Goal: Task Accomplishment & Management: Use online tool/utility

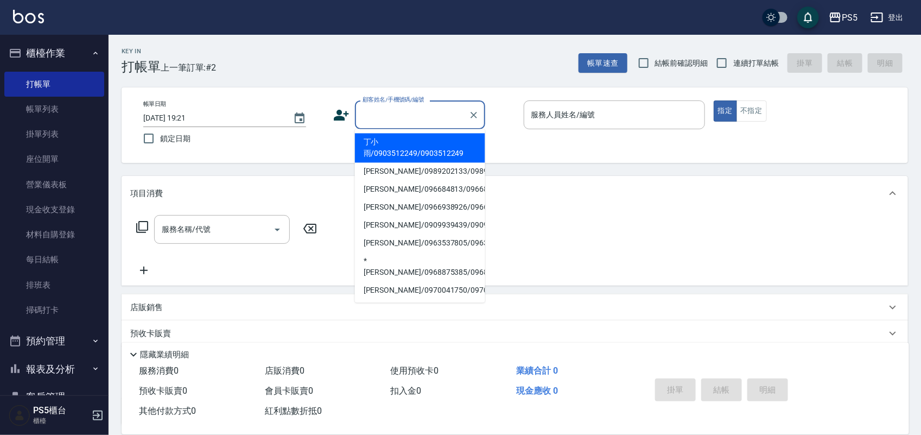
click at [372, 112] on input "顧客姓名/手機號碼/編號" at bounding box center [412, 114] width 104 height 19
click at [334, 112] on icon at bounding box center [341, 115] width 16 height 16
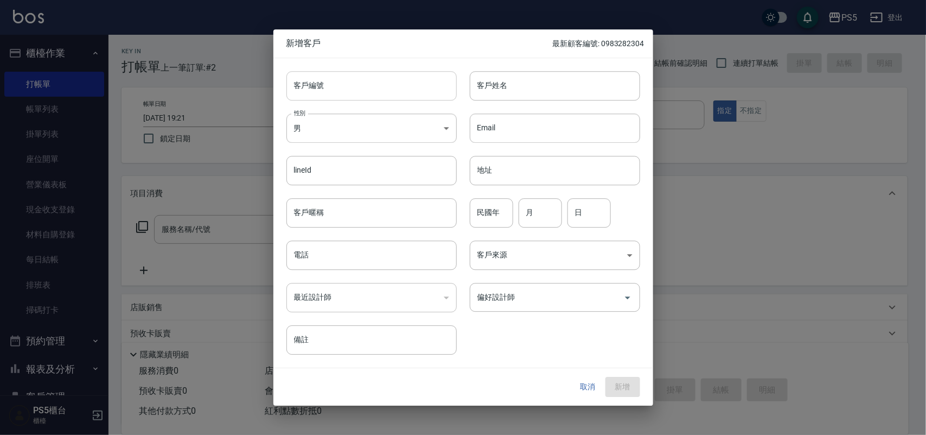
click at [324, 83] on input "客戶編號" at bounding box center [371, 85] width 170 height 29
type input "0933071219"
click at [329, 122] on body "PS5 登出 櫃檯作業 打帳單 帳單列表 掛單列表 座位開單 營業儀表板 現金收支登錄 材料自購登錄 每日結帳 排班表 掃碼打卡 預約管理 預約管理 單日預約…" at bounding box center [463, 264] width 926 height 528
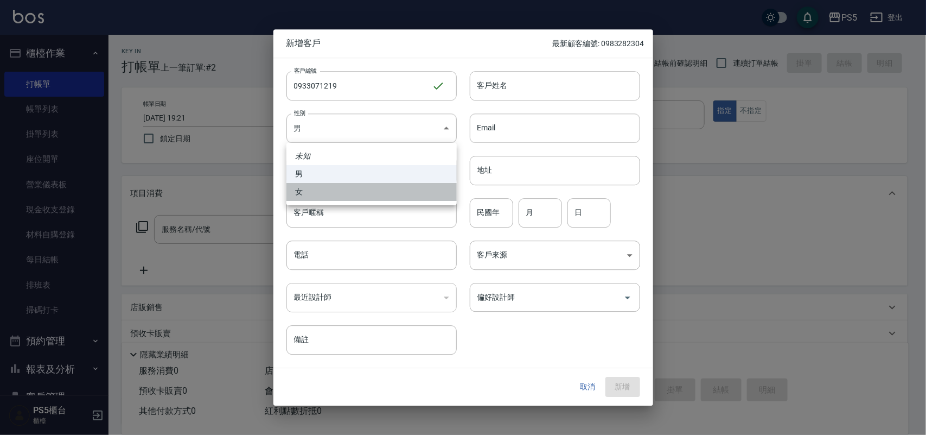
click at [316, 191] on li "女" at bounding box center [371, 192] width 170 height 18
type input "[DEMOGRAPHIC_DATA]"
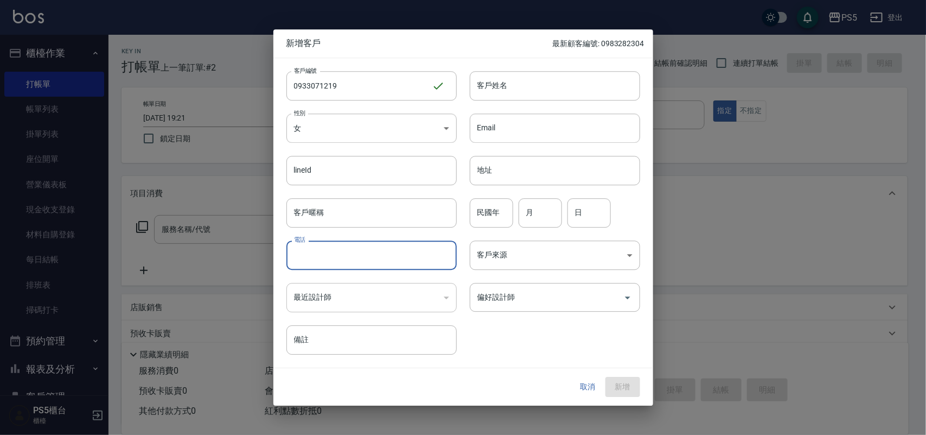
click at [314, 264] on input "電話" at bounding box center [371, 254] width 170 height 29
type input "0933071219"
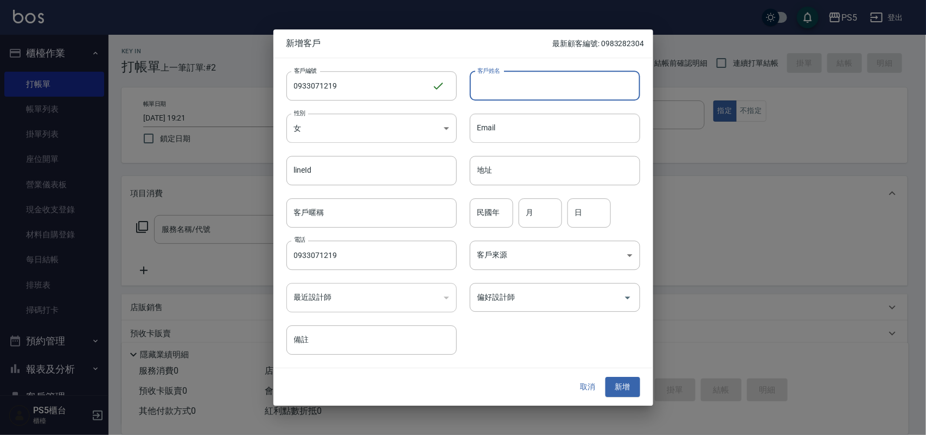
click at [515, 85] on input "客戶姓名" at bounding box center [555, 85] width 170 height 29
type input "*[PERSON_NAME]"
click at [483, 212] on input "民國年" at bounding box center [491, 212] width 43 height 29
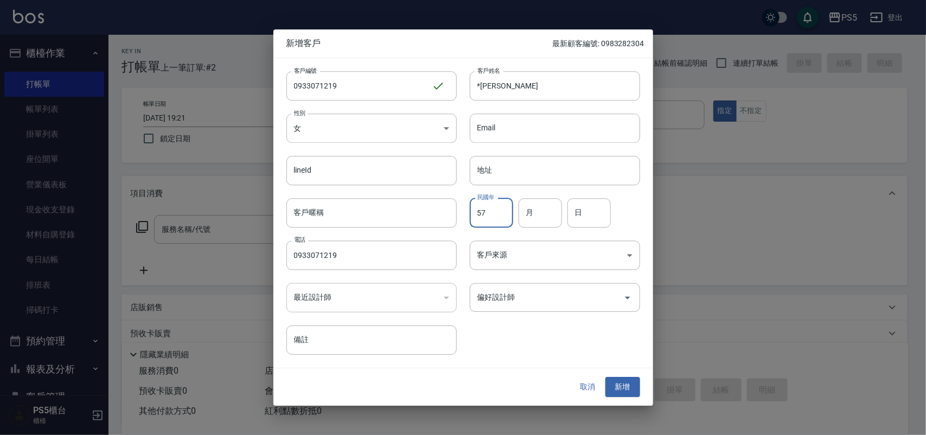
type input "57"
type input "9"
type input "6"
click at [603, 297] on input "偏好設計師" at bounding box center [547, 297] width 144 height 19
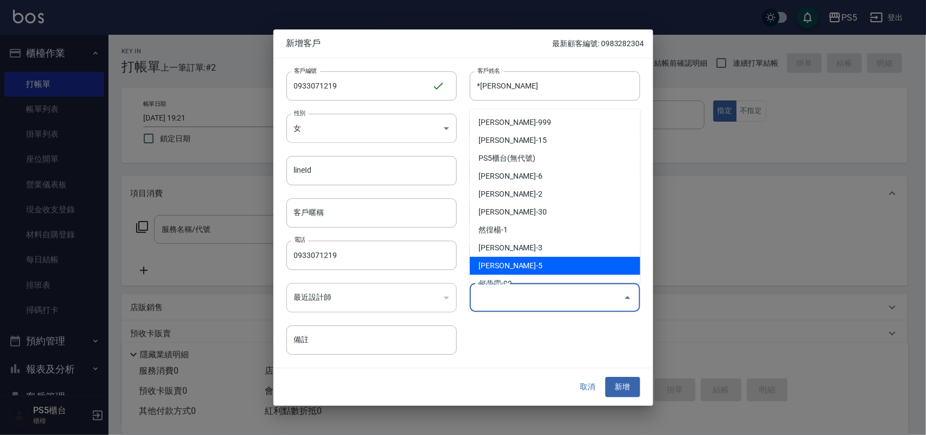
click at [519, 259] on li "[PERSON_NAME]-5" at bounding box center [555, 266] width 170 height 18
type input "[PERSON_NAME]"
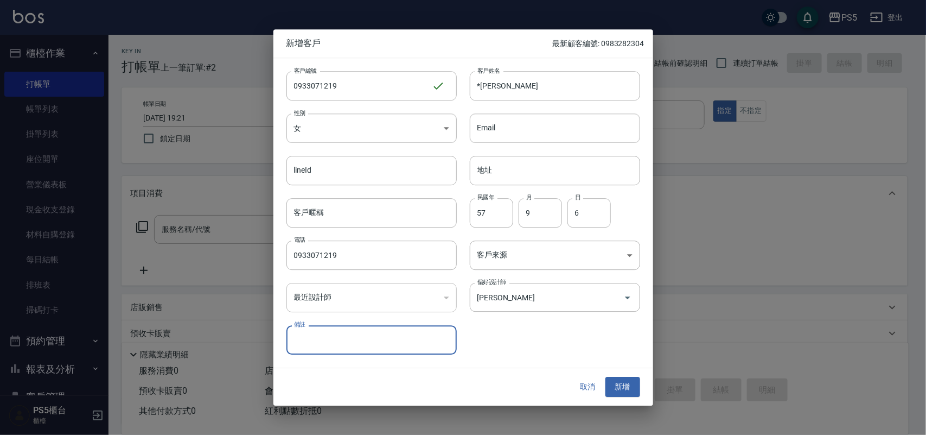
click at [625, 384] on button "新增" at bounding box center [622, 387] width 35 height 20
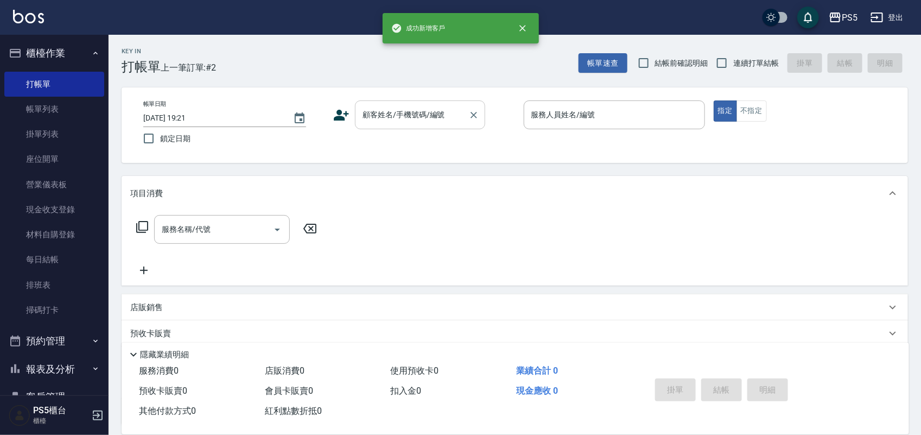
click at [391, 115] on input "顧客姓名/手機號碼/編號" at bounding box center [412, 114] width 104 height 19
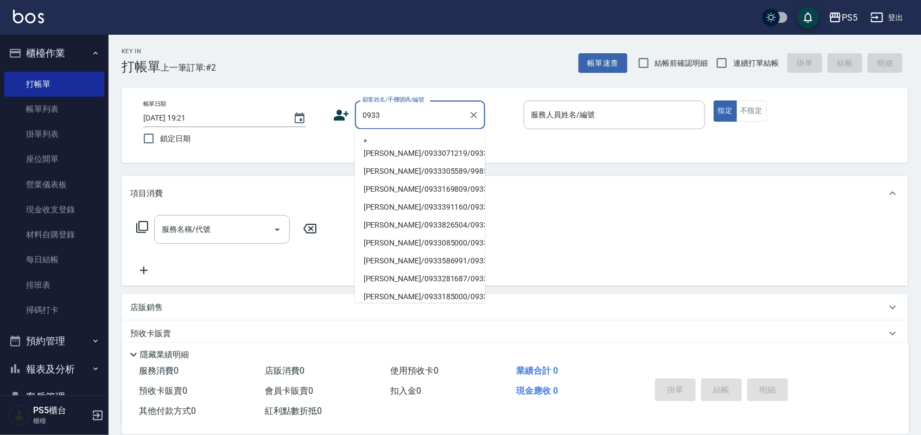
click at [372, 148] on li "*[PERSON_NAME]/0933071219/0933071219" at bounding box center [420, 147] width 130 height 29
type input "*[PERSON_NAME]/0933071219/0933071219"
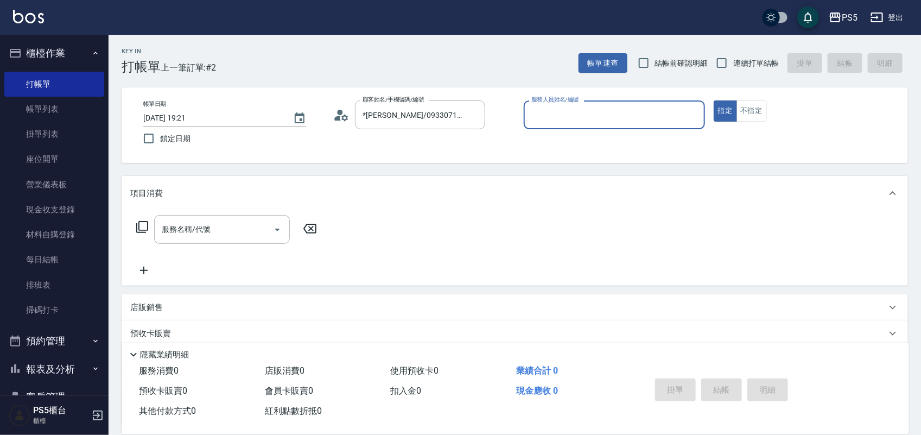
type input "Jolie-5"
click at [763, 106] on button "不指定" at bounding box center [751, 110] width 30 height 21
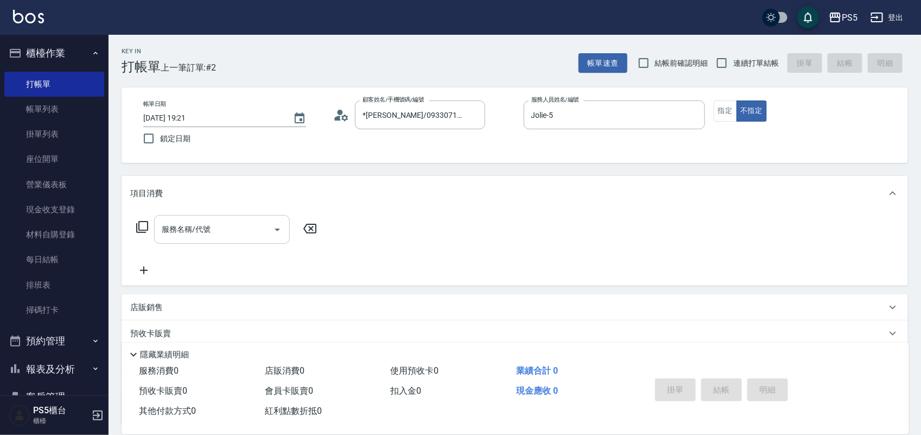
click at [242, 233] on input "服務名稱/代號" at bounding box center [214, 229] width 110 height 19
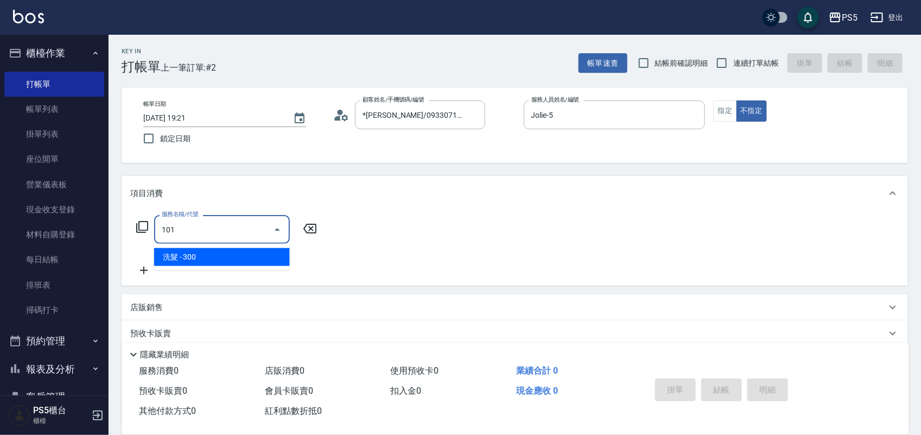
type input "洗髮(101)"
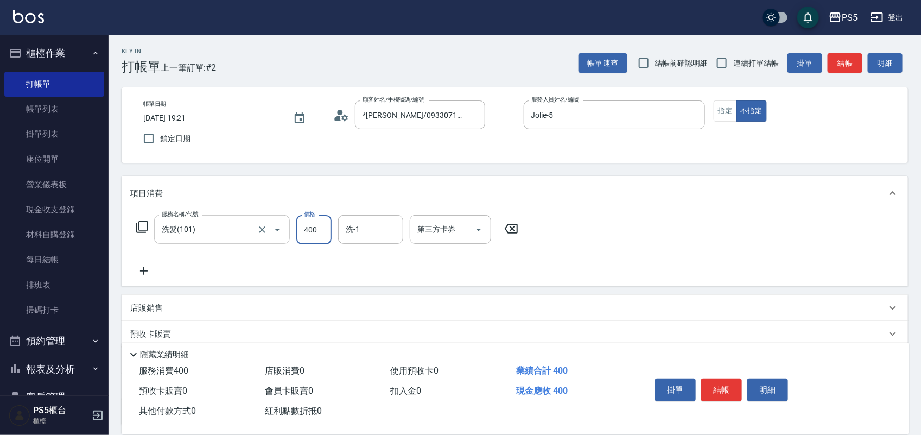
type input "400"
type input "咚咚-30"
click at [717, 380] on button "結帳" at bounding box center [721, 389] width 41 height 23
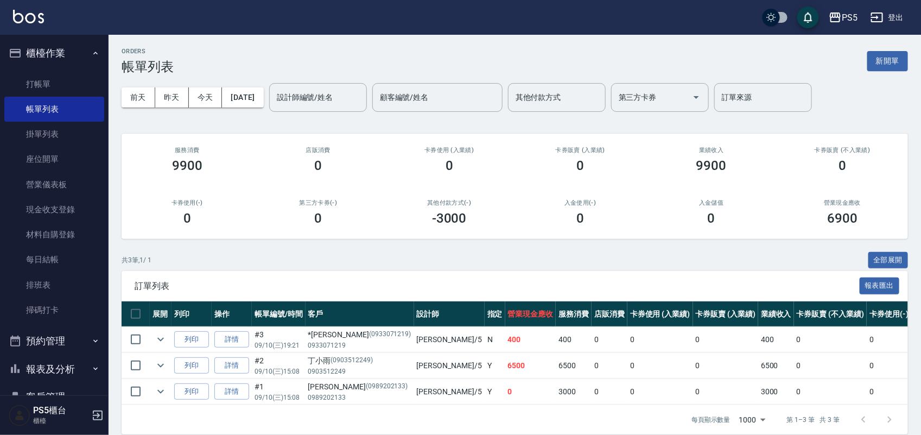
drag, startPoint x: 57, startPoint y: 82, endPoint x: 92, endPoint y: 69, distance: 37.8
click at [56, 82] on link "打帳單" at bounding box center [54, 84] width 100 height 25
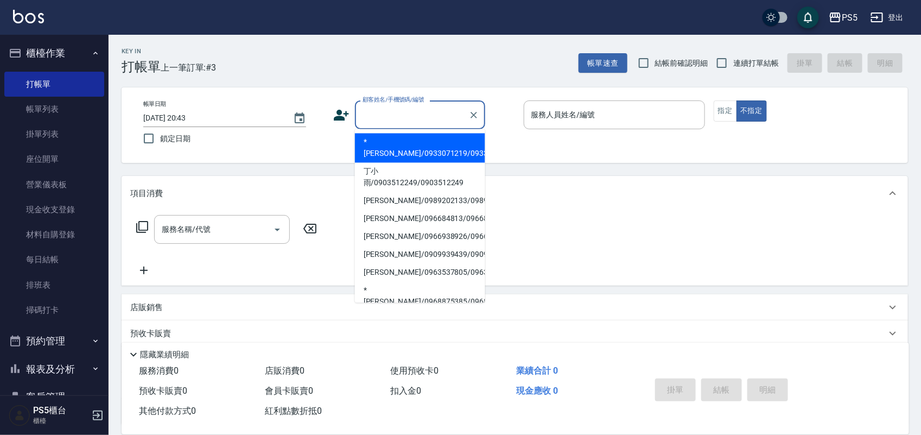
click at [373, 113] on input "顧客姓名/手機號碼/編號" at bounding box center [412, 114] width 104 height 19
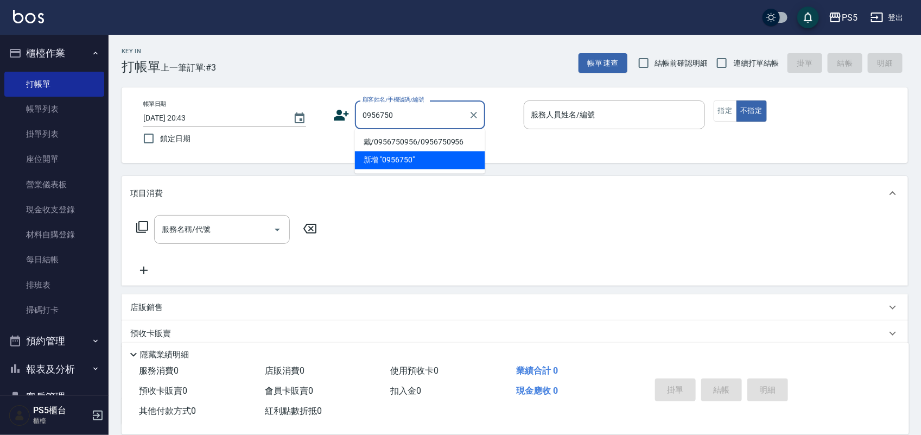
click at [378, 140] on li "戴/0956750956/0956750956" at bounding box center [420, 142] width 130 height 18
type input "戴/0956750956/0956750956"
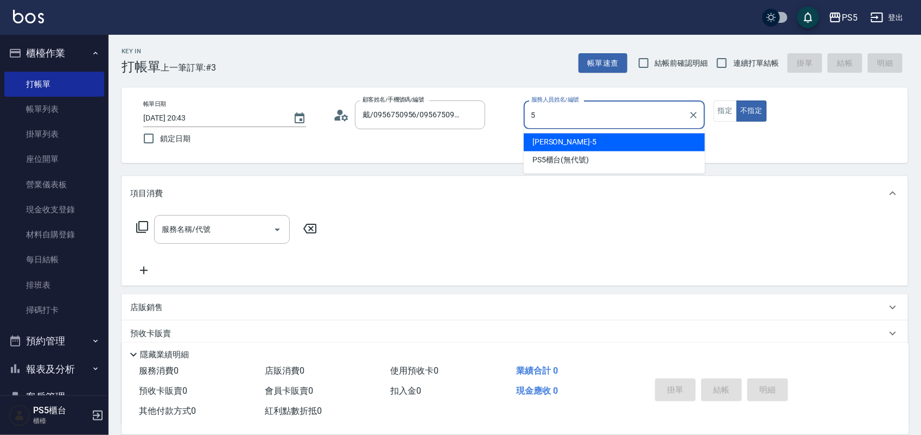
type input "Jolie-5"
type button "false"
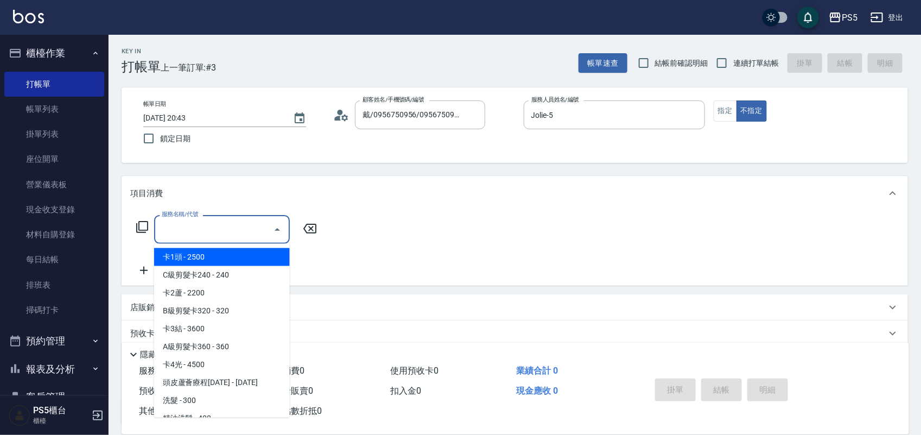
click at [243, 222] on input "服務名稱/代號" at bounding box center [214, 229] width 110 height 19
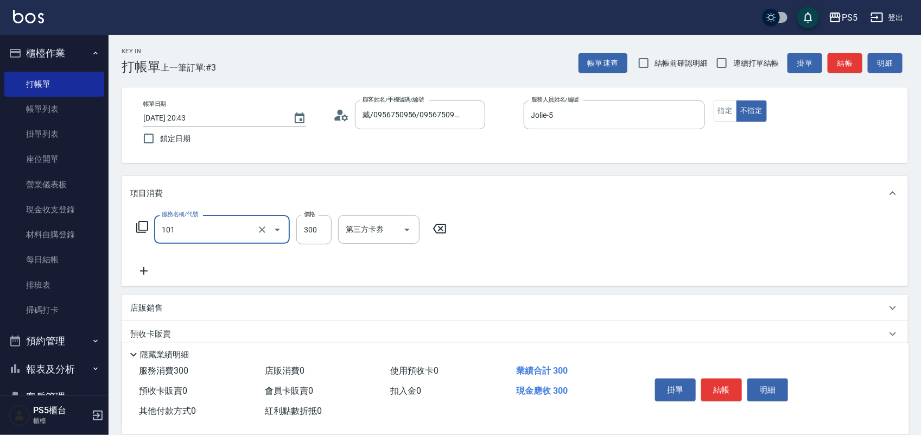
type input "洗髮(101)"
type input "400"
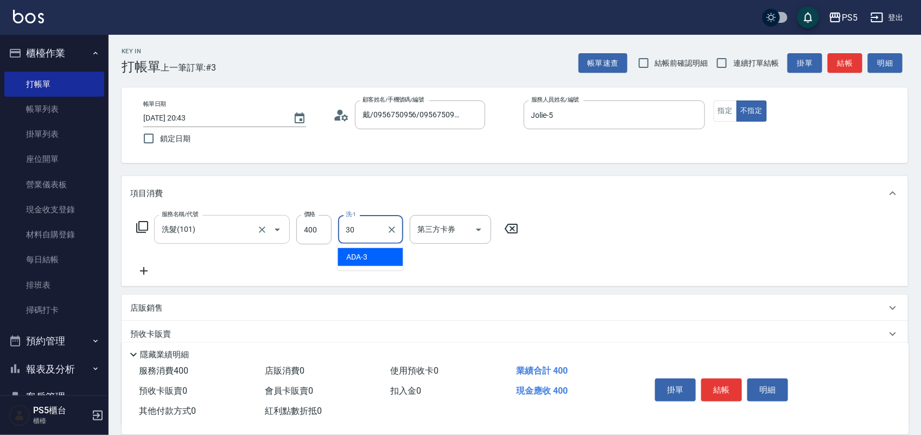
type input "咚咚-30"
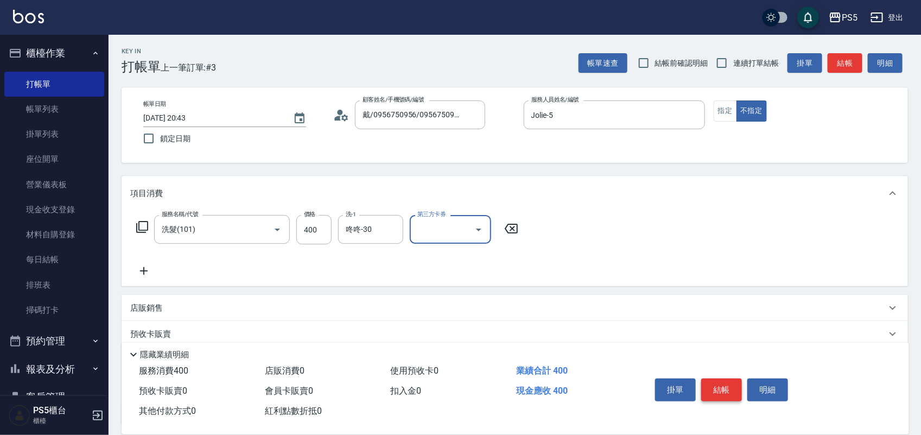
click at [731, 384] on button "結帳" at bounding box center [721, 389] width 41 height 23
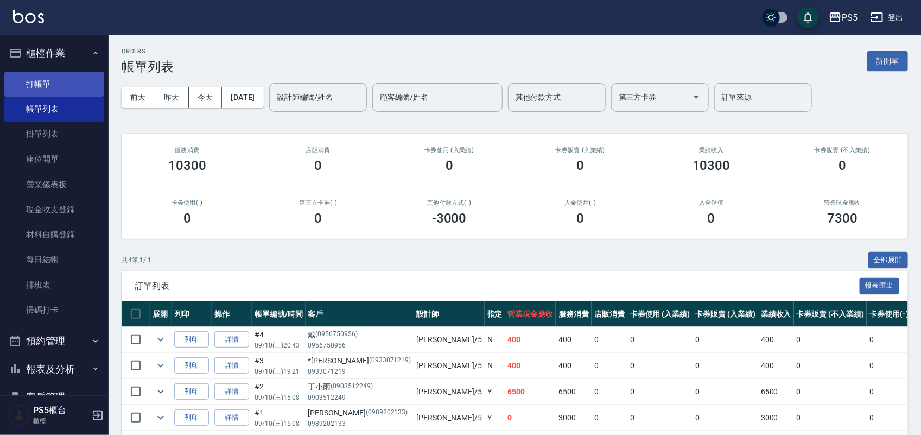
click at [44, 80] on link "打帳單" at bounding box center [54, 84] width 100 height 25
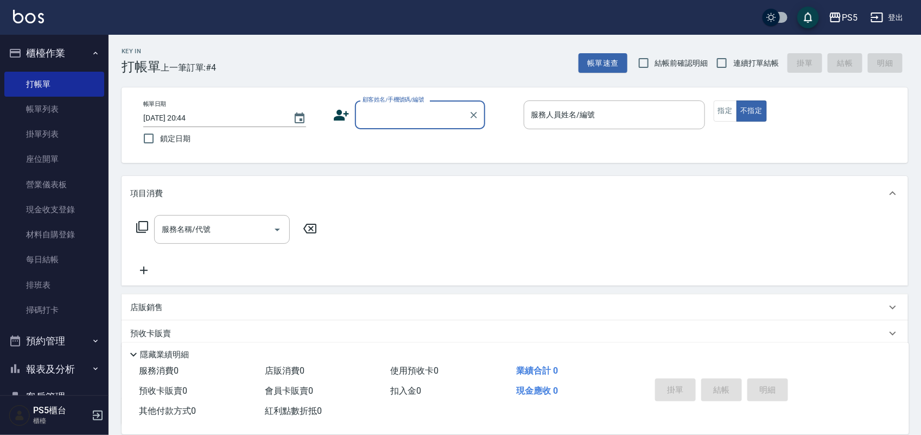
click at [400, 123] on input "顧客姓名/手機號碼/編號" at bounding box center [412, 114] width 104 height 19
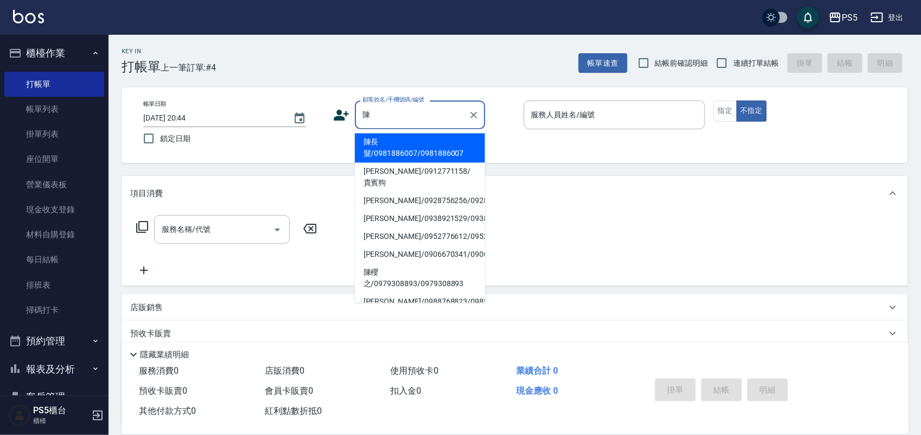
click at [374, 153] on li "陳長髮/0981886007/0981886007" at bounding box center [420, 147] width 130 height 29
type input "陳長髮/0981886007/0981886007"
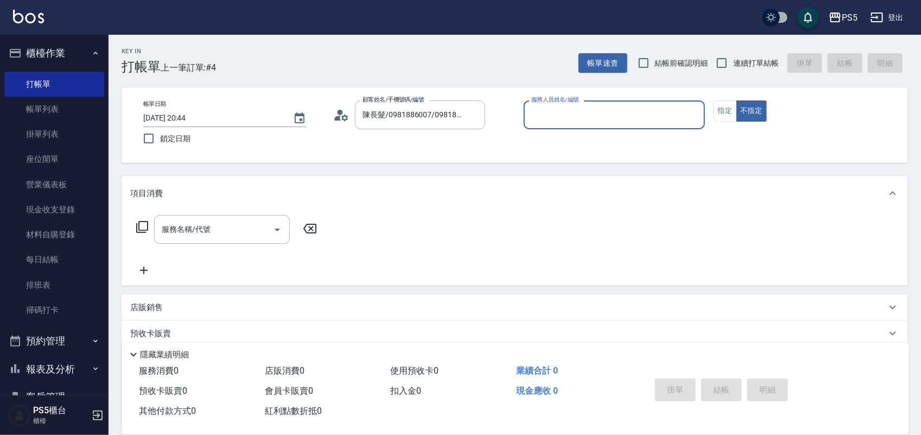
type input "Jolie-5"
click at [731, 106] on button "指定" at bounding box center [724, 110] width 23 height 21
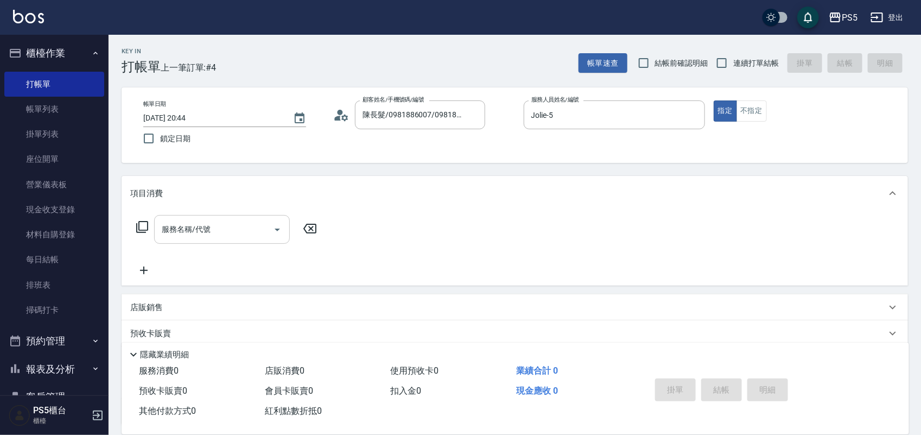
click at [212, 240] on div "服務名稱/代號" at bounding box center [222, 229] width 136 height 29
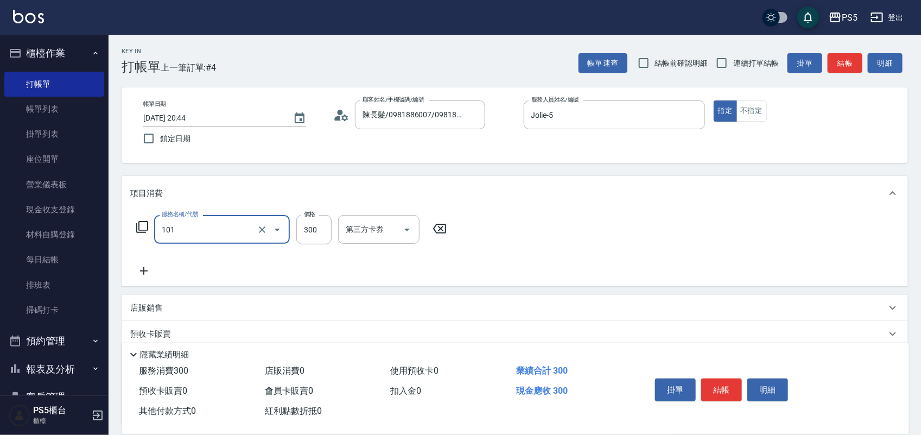
type input "洗髮(101)"
type input "600"
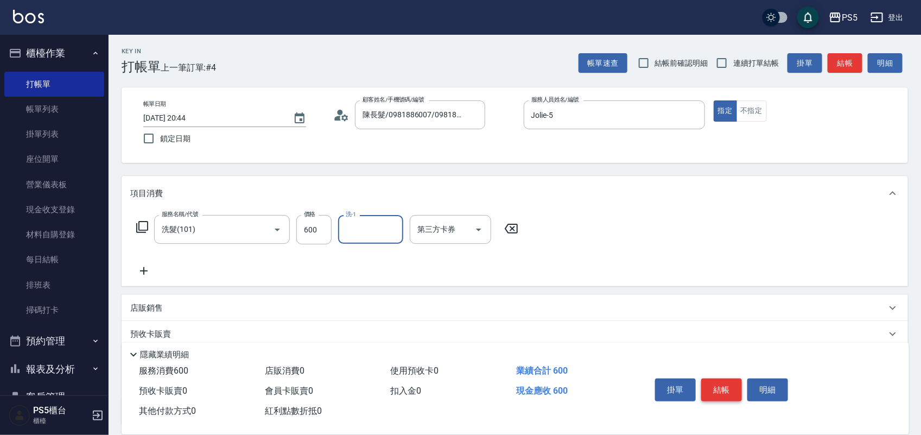
click at [727, 389] on button "結帳" at bounding box center [721, 389] width 41 height 23
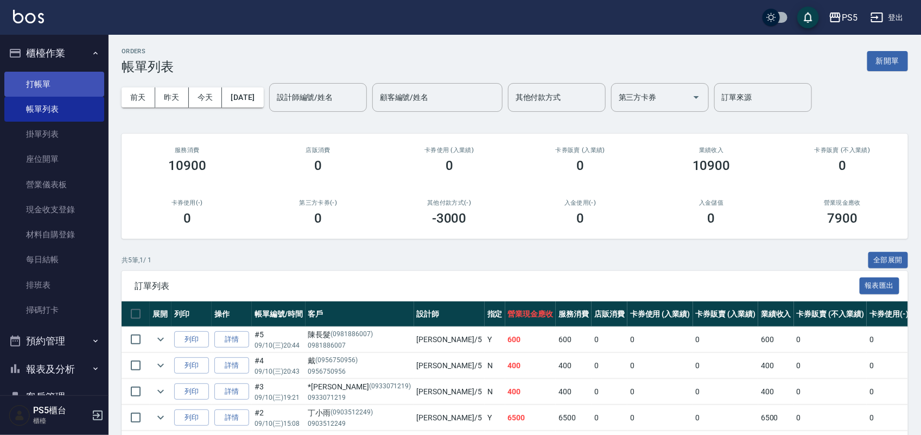
click at [44, 75] on link "打帳單" at bounding box center [54, 84] width 100 height 25
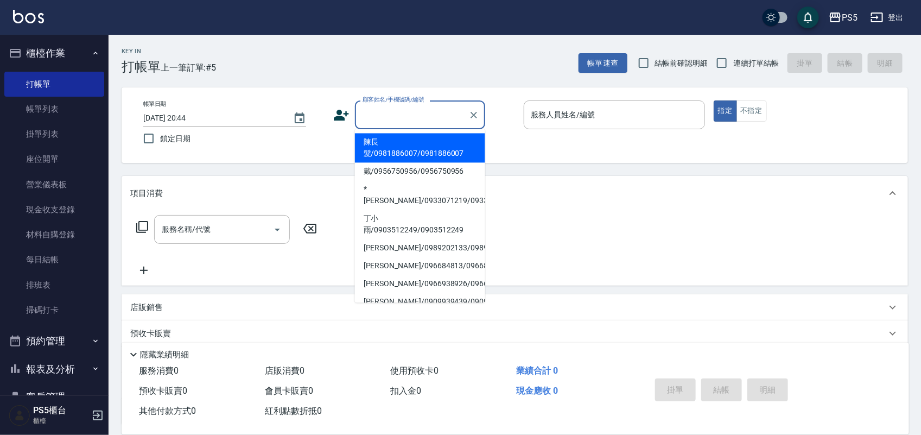
click at [391, 115] on input "顧客姓名/手機號碼/編號" at bounding box center [412, 114] width 104 height 19
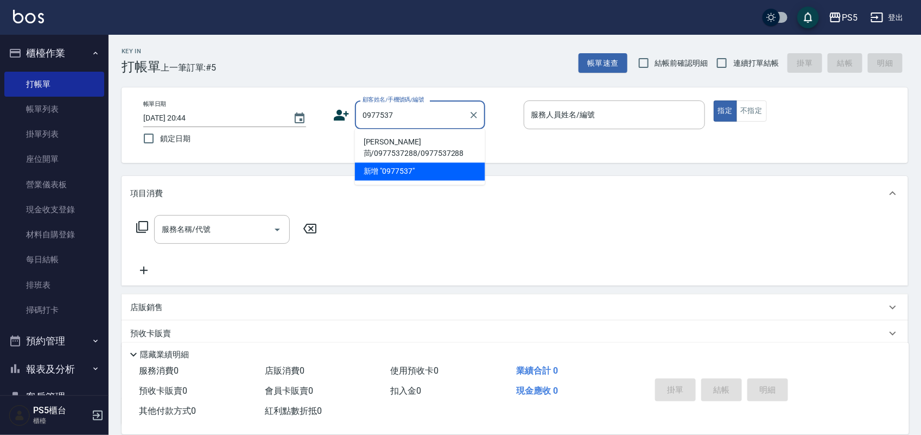
click at [381, 143] on li "[PERSON_NAME]茼/0977537288/0977537288" at bounding box center [420, 147] width 130 height 29
type input "[PERSON_NAME]茼/0977537288/0977537288"
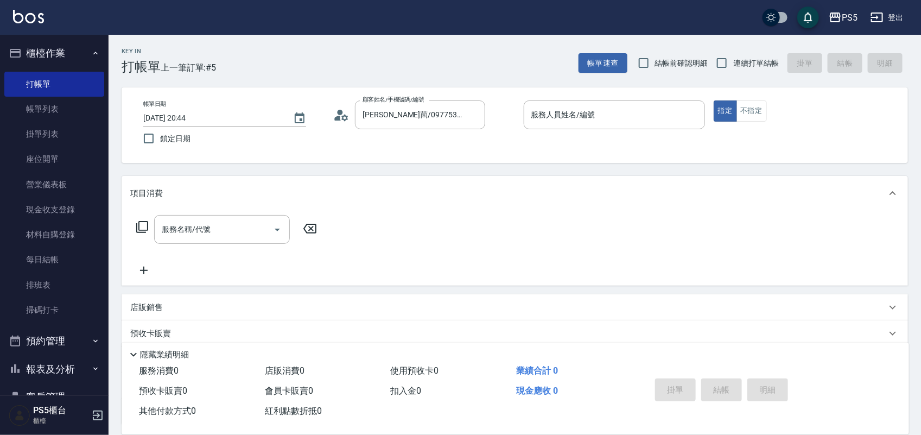
click at [333, 114] on icon at bounding box center [341, 115] width 16 height 16
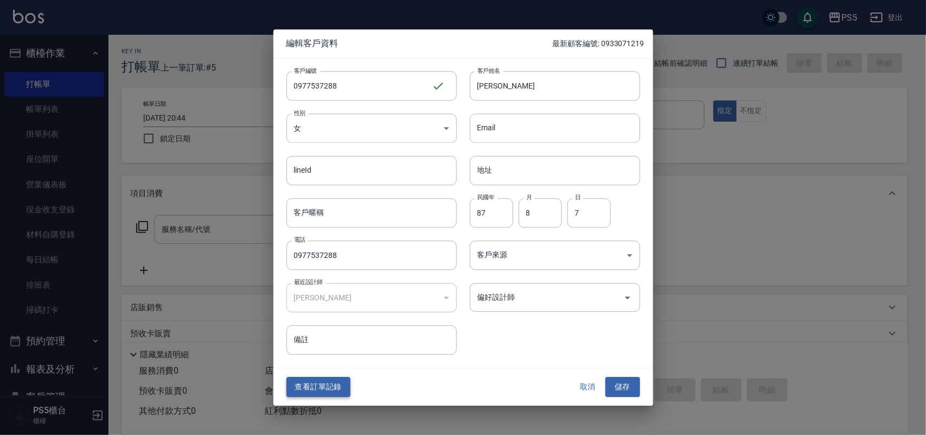
click at [318, 386] on button "查看訂單記錄" at bounding box center [318, 387] width 64 height 20
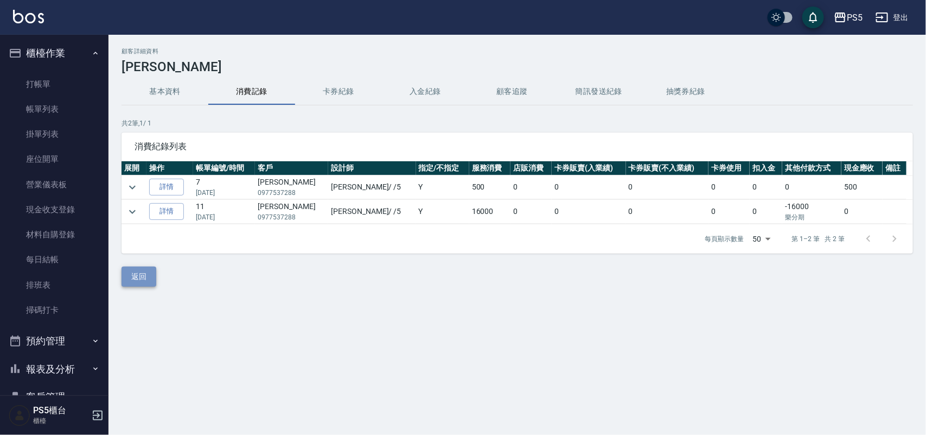
click at [147, 278] on button "返回" at bounding box center [139, 276] width 35 height 20
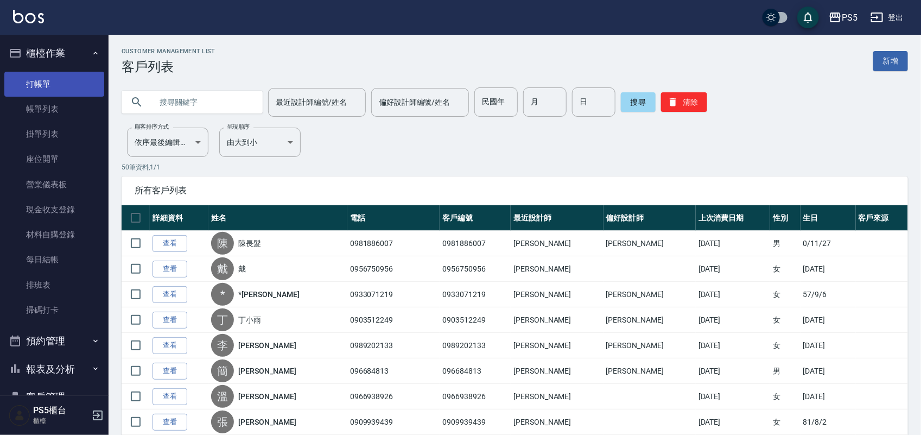
click at [44, 82] on link "打帳單" at bounding box center [54, 84] width 100 height 25
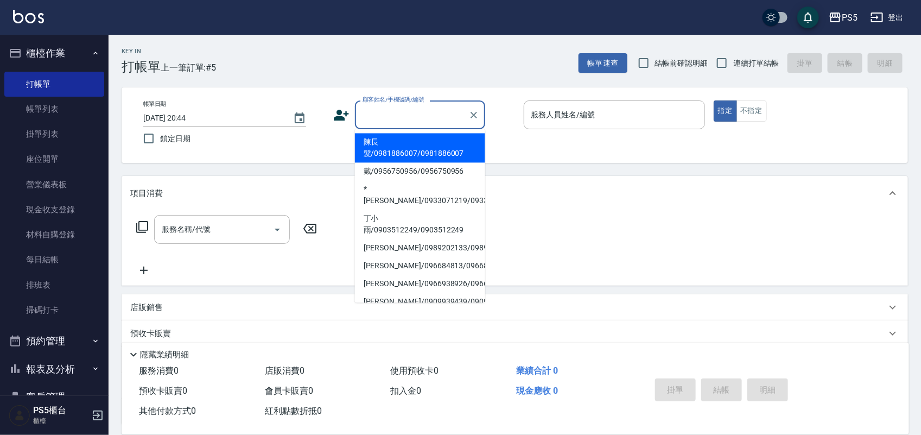
click at [398, 112] on input "顧客姓名/手機號碼/編號" at bounding box center [412, 114] width 104 height 19
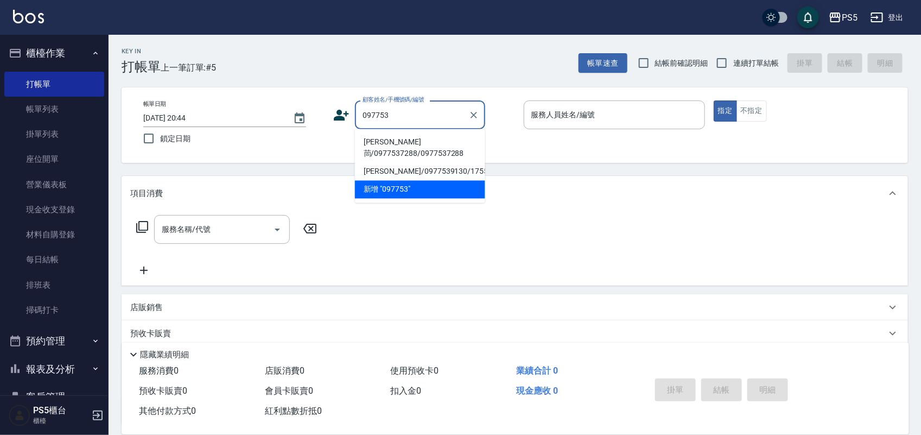
click at [378, 145] on li "[PERSON_NAME]茼/0977537288/0977537288" at bounding box center [420, 147] width 130 height 29
type input "[PERSON_NAME]茼/0977537288/0977537288"
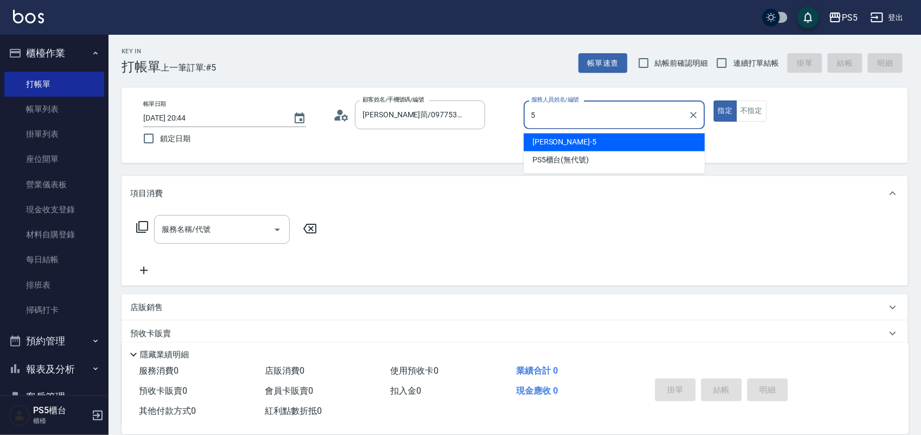
type input "Jolie-5"
type button "true"
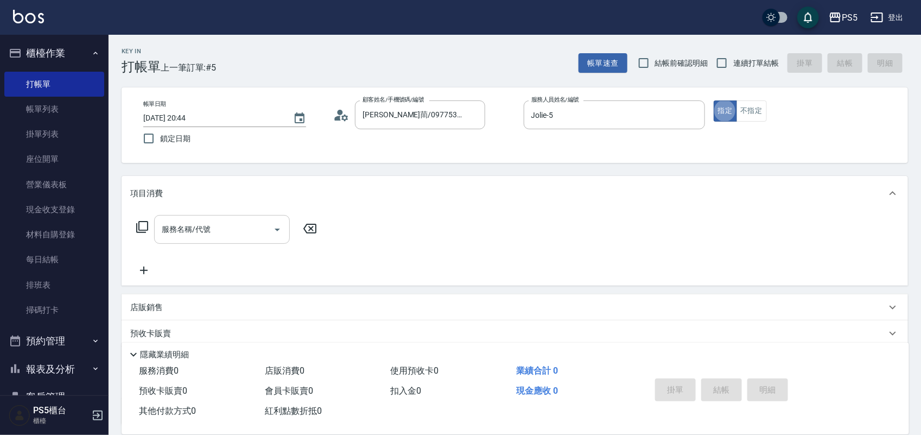
click at [256, 229] on input "服務名稱/代號" at bounding box center [214, 229] width 110 height 19
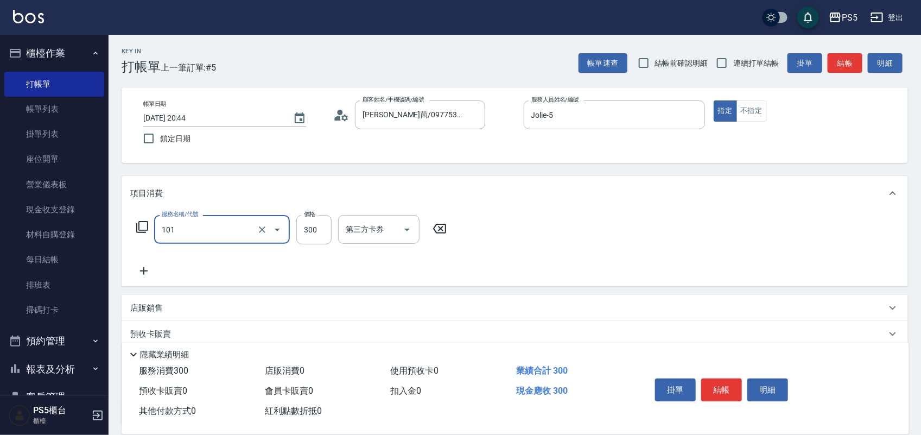
type input "洗髮(101)"
type input "600"
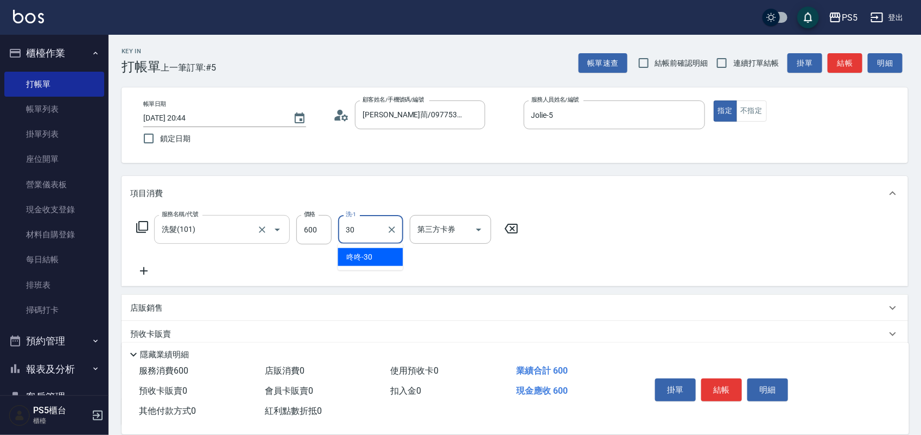
type input "咚咚-30"
click at [717, 378] on button "結帳" at bounding box center [721, 389] width 41 height 23
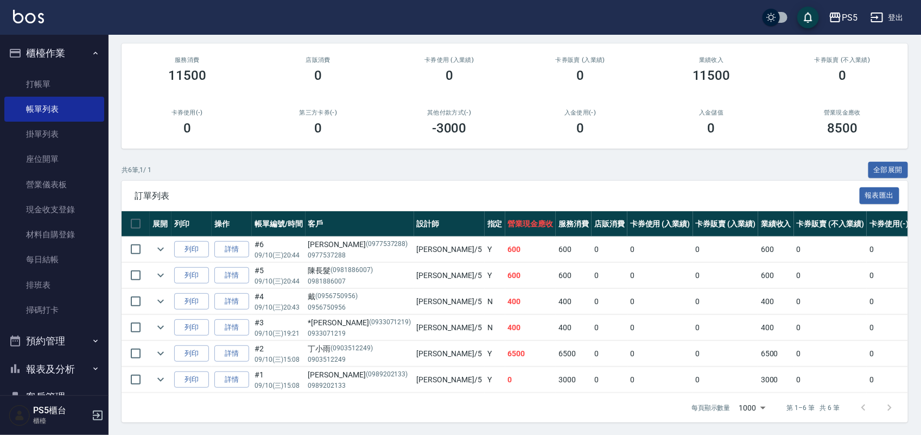
scroll to position [102, 0]
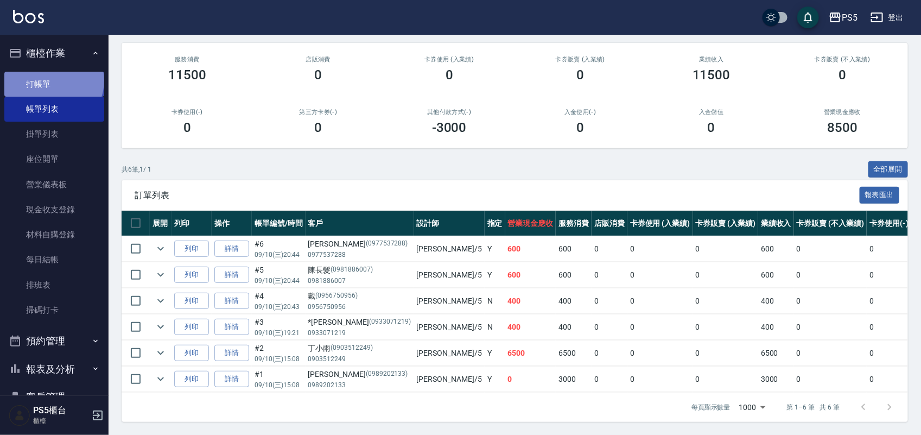
click at [53, 80] on link "打帳單" at bounding box center [54, 84] width 100 height 25
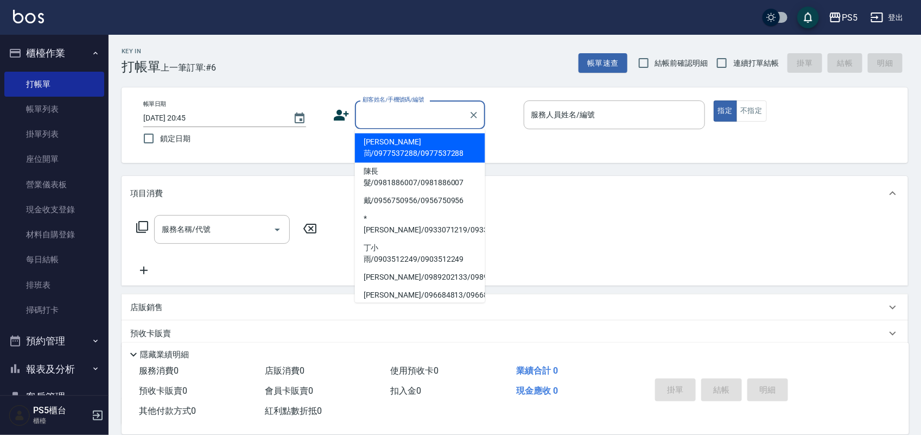
click at [372, 117] on input "顧客姓名/手機號碼/編號" at bounding box center [412, 114] width 104 height 19
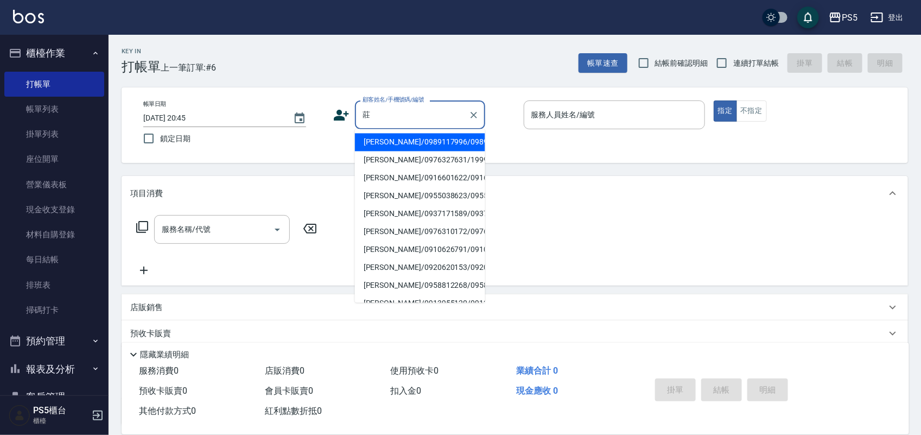
click at [390, 144] on li "[PERSON_NAME]/0989117996/0989117996" at bounding box center [420, 142] width 130 height 18
type input "[PERSON_NAME]/0989117996/0989117996"
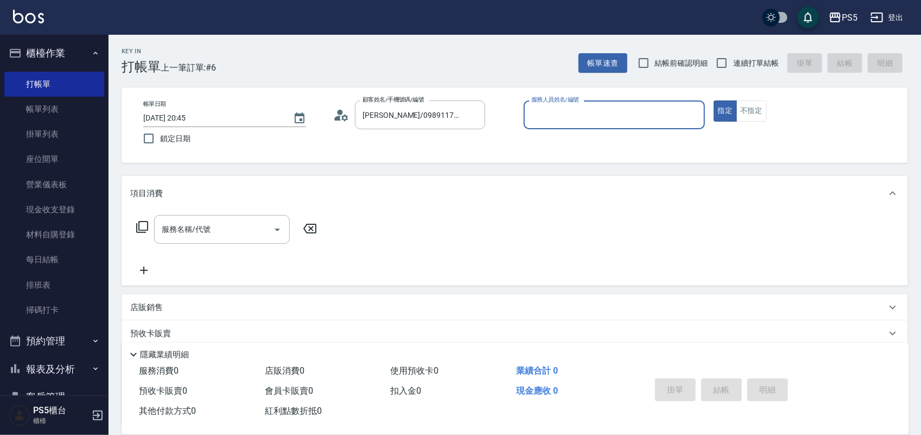
type input "Jolie-5"
click at [208, 220] on input "服務名稱/代號" at bounding box center [214, 229] width 110 height 19
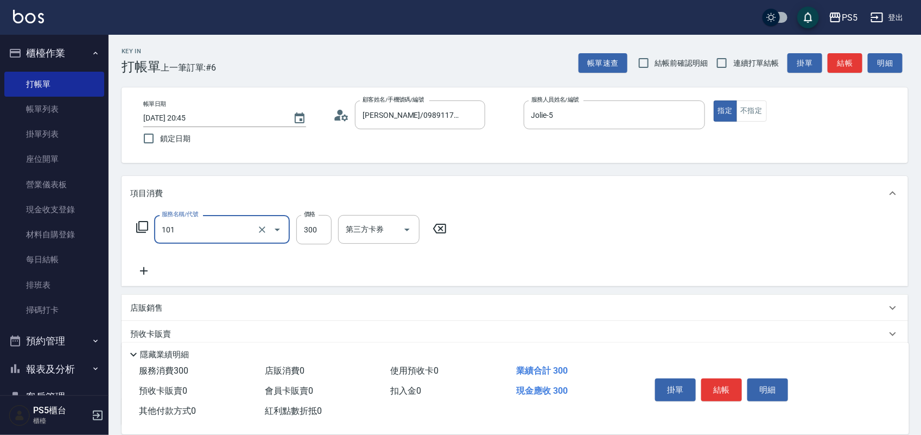
type input "洗髮(101)"
type input "400"
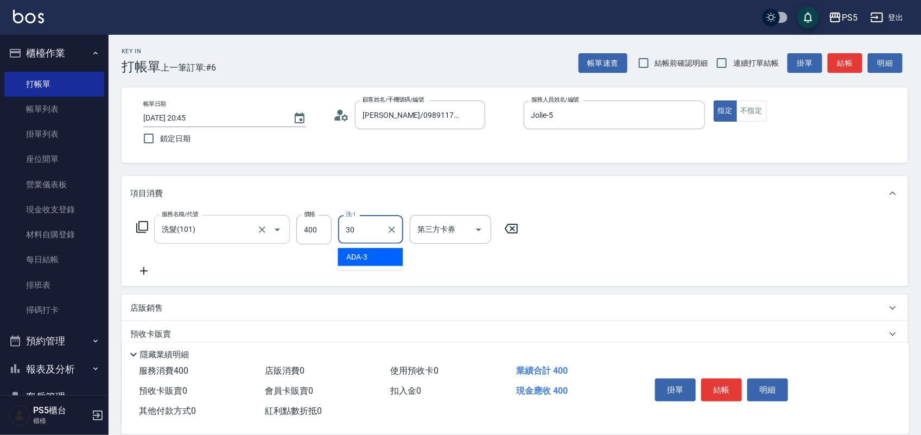
type input "咚咚-30"
click at [729, 378] on button "結帳" at bounding box center [721, 389] width 41 height 23
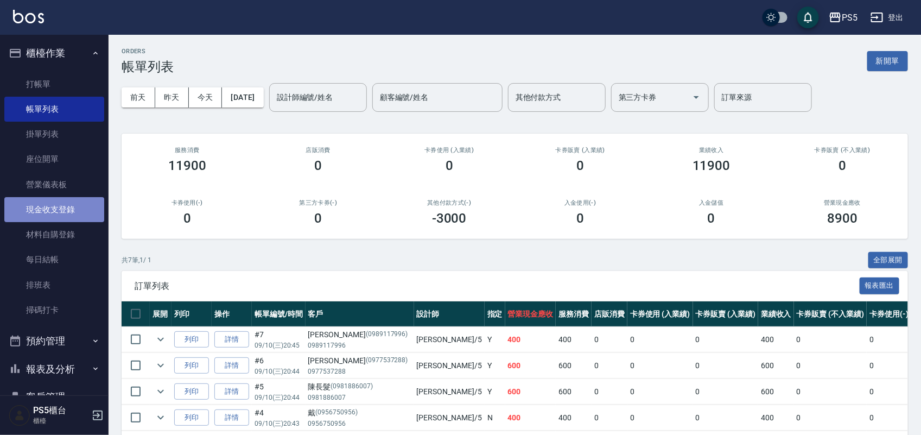
click at [60, 207] on link "現金收支登錄" at bounding box center [54, 209] width 100 height 25
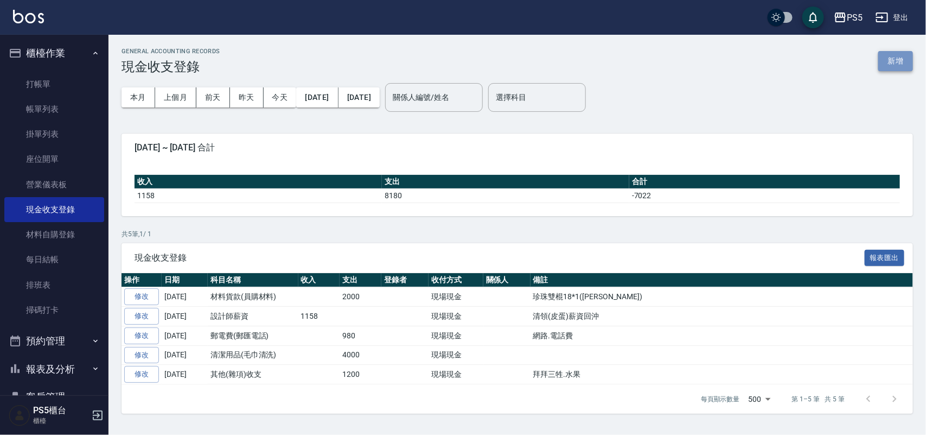
click at [899, 55] on button "新增" at bounding box center [895, 61] width 35 height 20
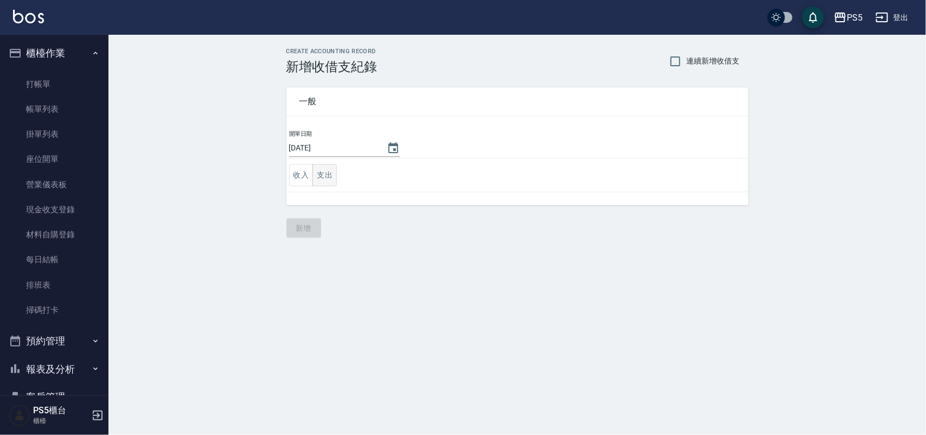
click at [327, 177] on button "支出" at bounding box center [324, 175] width 24 height 22
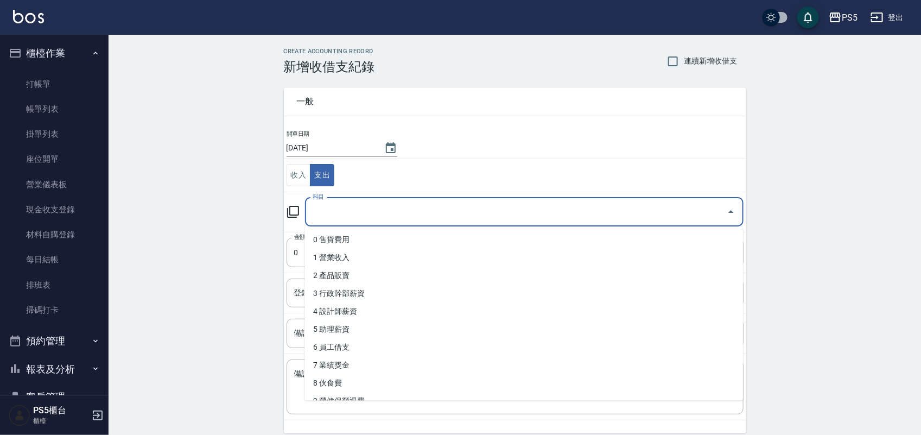
click at [331, 216] on input "科目" at bounding box center [516, 211] width 412 height 19
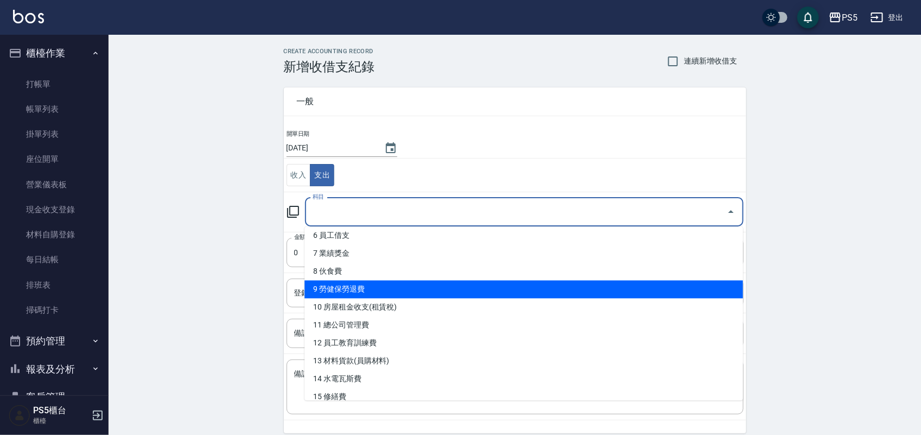
scroll to position [136, 0]
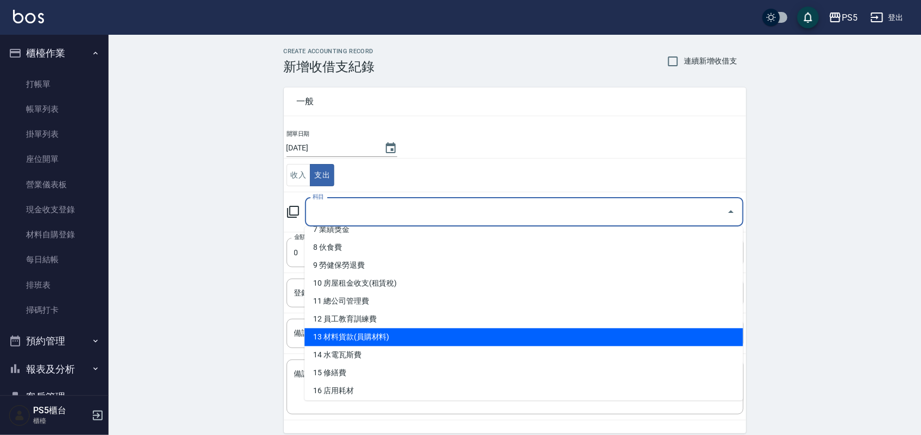
click at [351, 336] on li "13 材料貨款(員購材料)" at bounding box center [523, 337] width 438 height 18
type input "13 材料貨款(員購材料)"
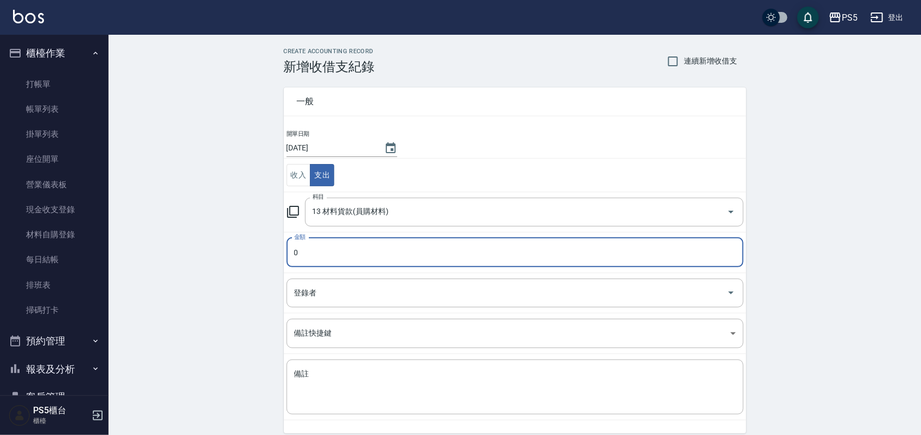
click at [329, 237] on td "金額 0 金額" at bounding box center [515, 252] width 462 height 41
click at [327, 245] on input "0" at bounding box center [514, 252] width 457 height 29
type input "2600"
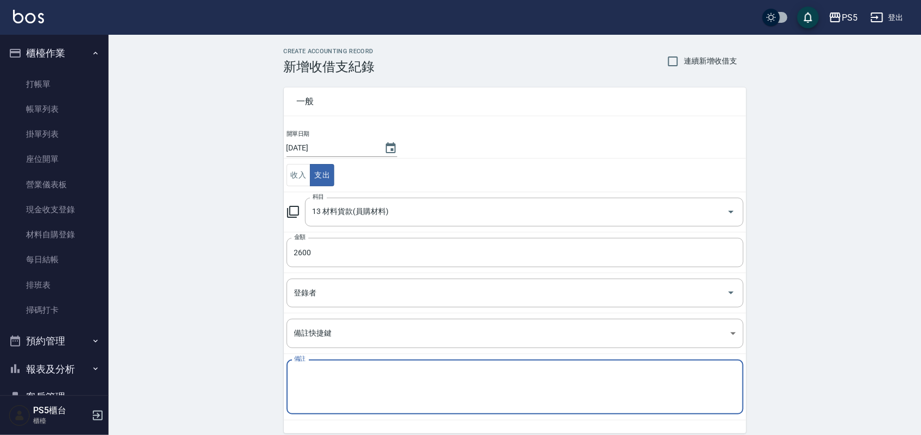
click at [313, 379] on textarea "備註" at bounding box center [515, 386] width 442 height 37
type textarea "r"
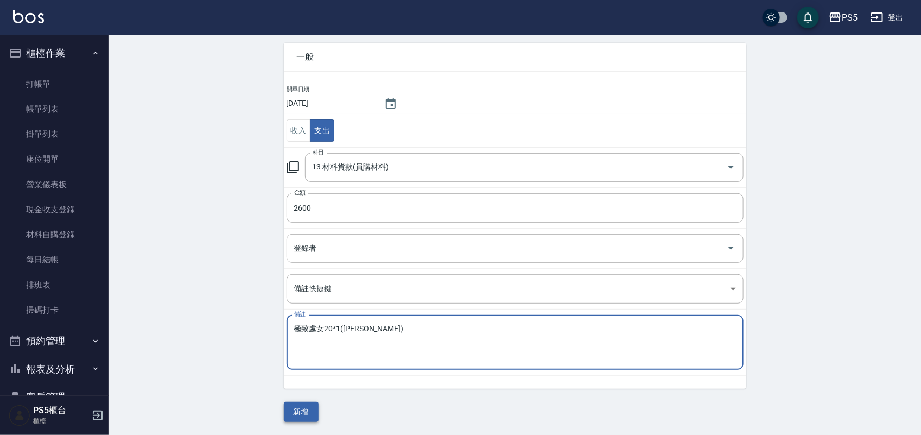
type textarea "極致處女20*1([PERSON_NAME])"
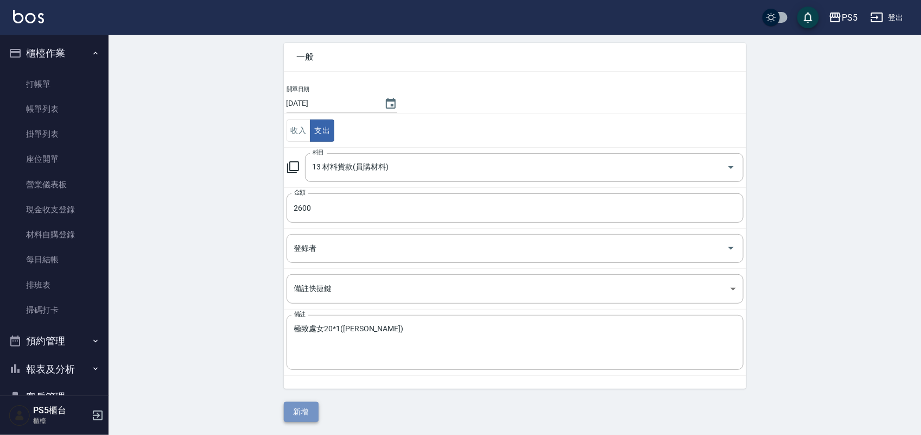
click at [304, 407] on button "新增" at bounding box center [301, 411] width 35 height 20
